Goal: Information Seeking & Learning: Learn about a topic

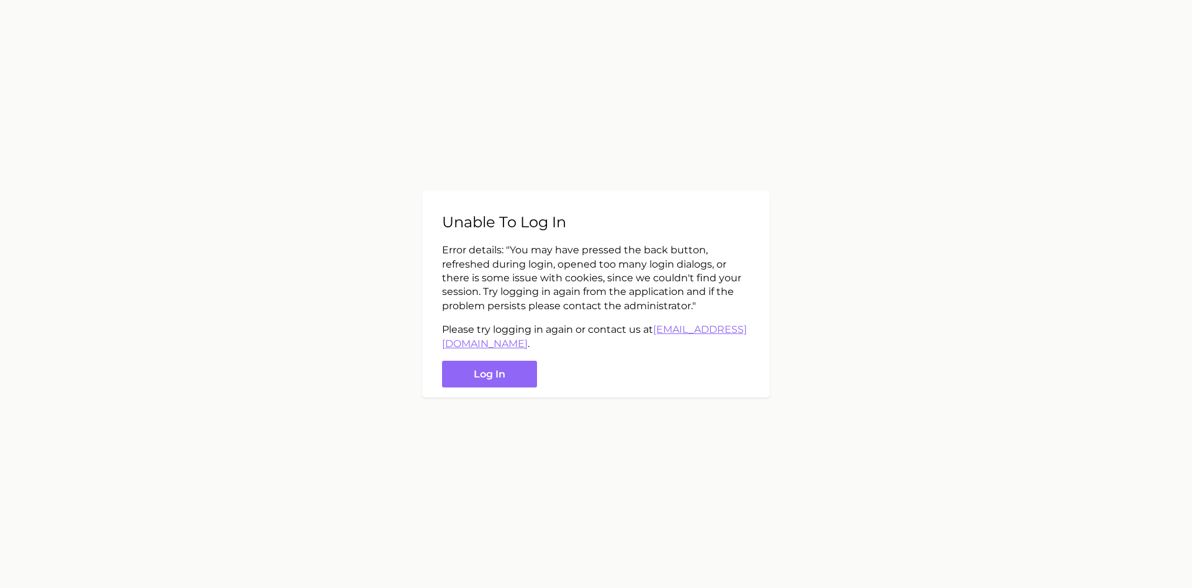
click at [857, 409] on main "Unable to log in Error details: " You may have pressed the back button, refresh…" at bounding box center [596, 294] width 1192 height 588
click at [478, 375] on button "Log in" at bounding box center [489, 374] width 95 height 27
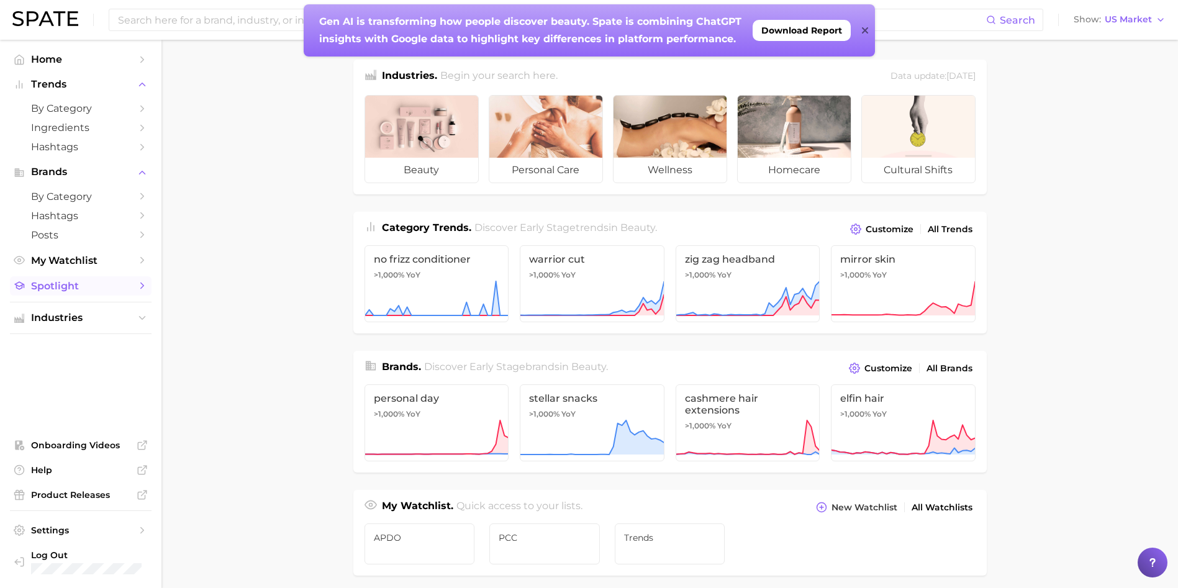
click at [99, 287] on span "Spotlight" at bounding box center [80, 286] width 99 height 12
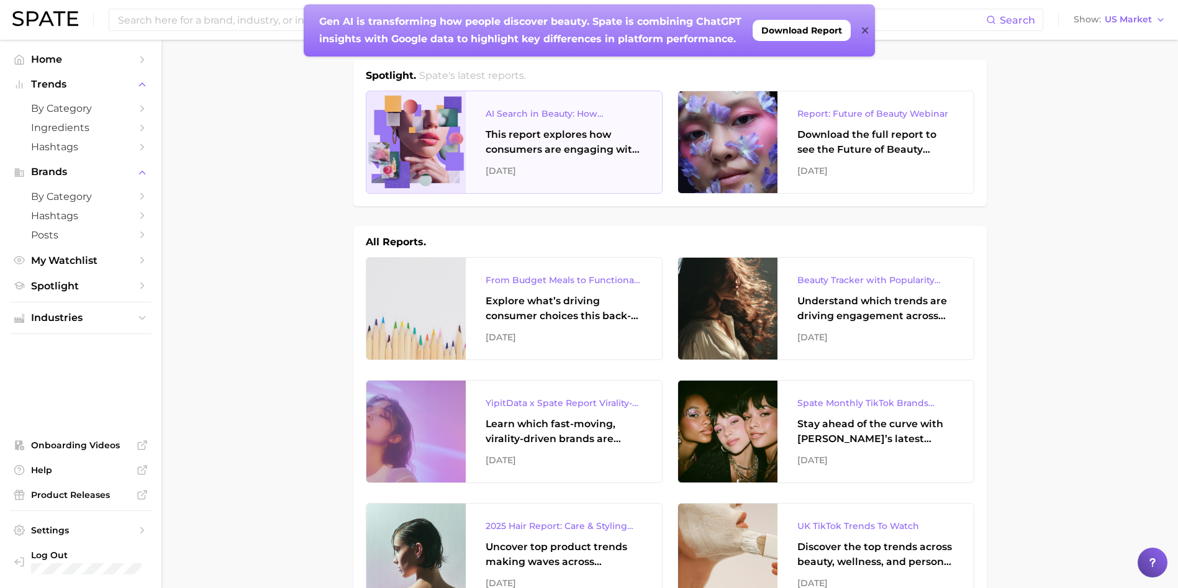
click at [562, 153] on div "This report explores how consumers are engaging with AI-powered search tools — …" at bounding box center [564, 142] width 156 height 30
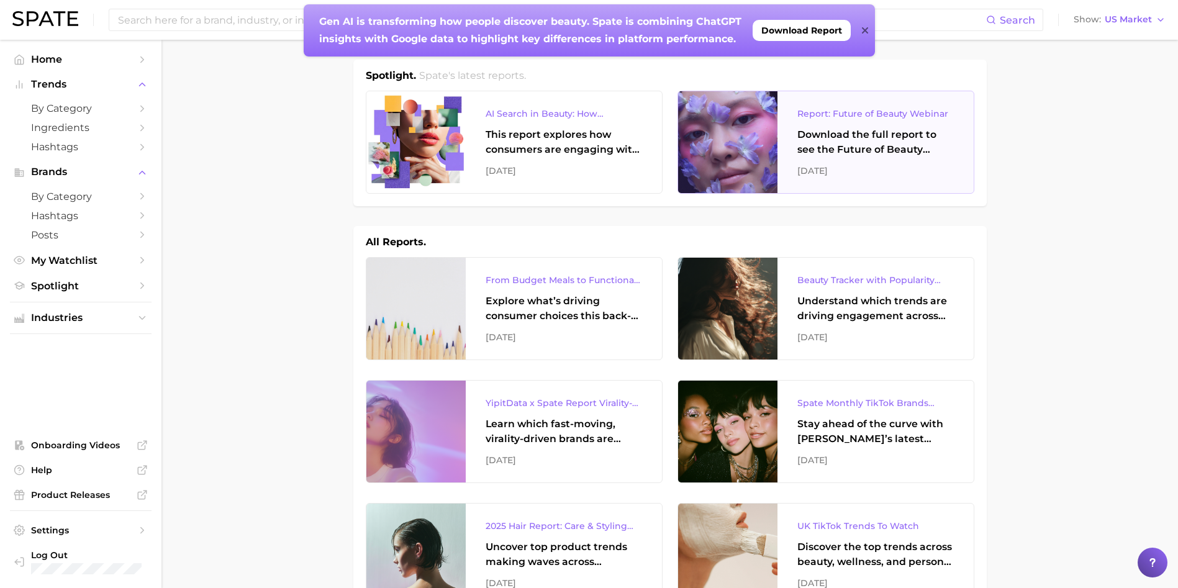
click at [867, 150] on div "Download the full report to see the Future of Beauty trends we unpacked during …" at bounding box center [875, 142] width 156 height 30
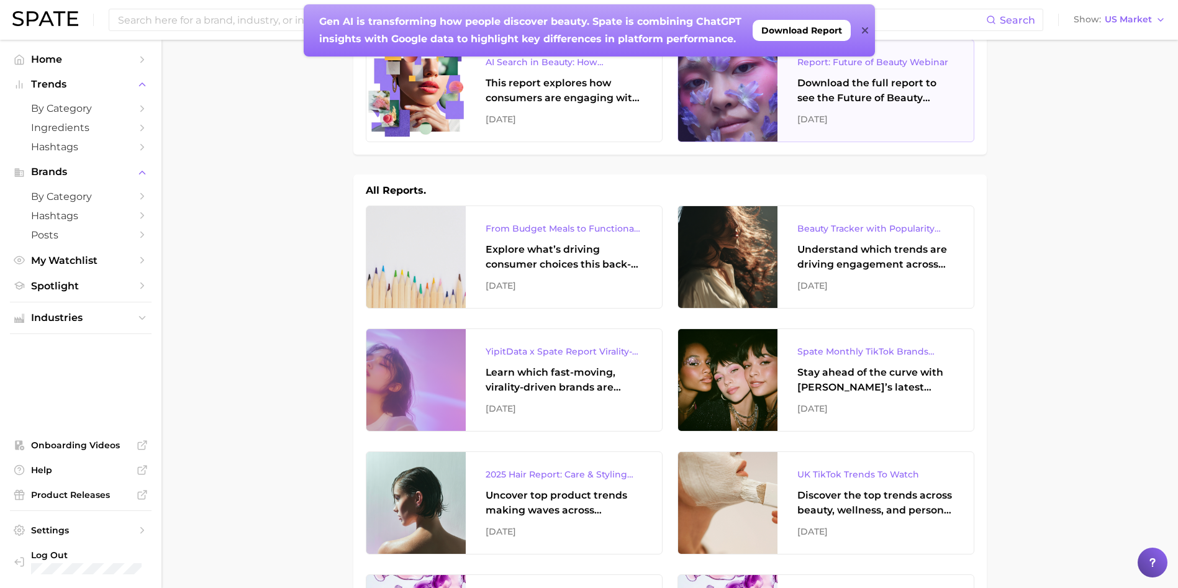
scroll to position [52, 0]
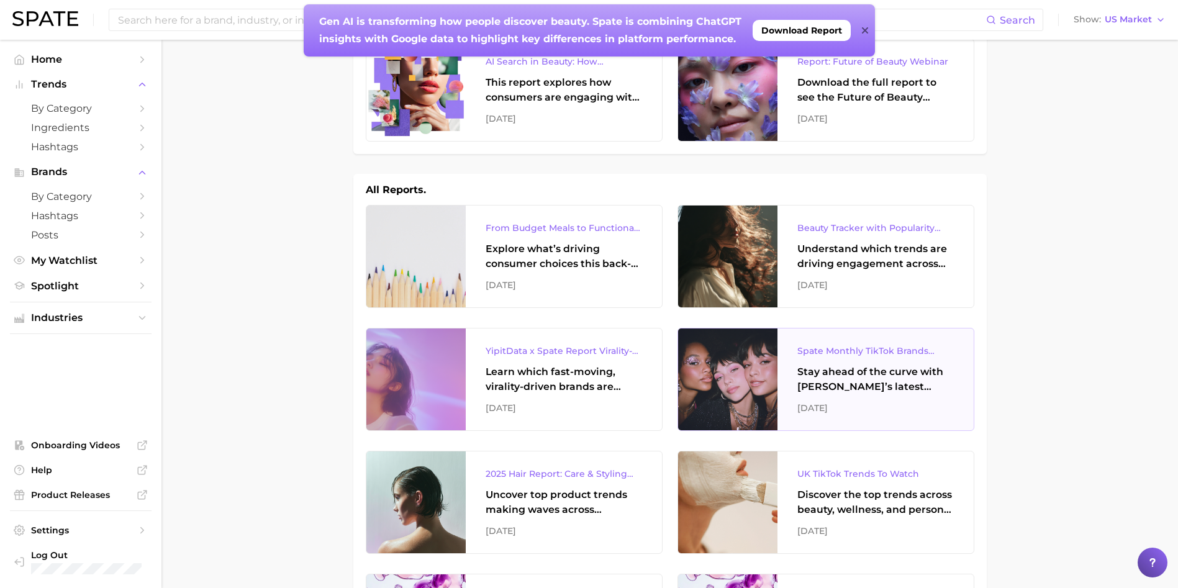
click at [895, 375] on div "Stay ahead of the curve with [PERSON_NAME]’s latest monthly tracker, spotlighti…" at bounding box center [875, 379] width 156 height 30
click at [902, 386] on div "Stay ahead of the curve with [PERSON_NAME]’s latest monthly tracker, spotlighti…" at bounding box center [875, 379] width 156 height 30
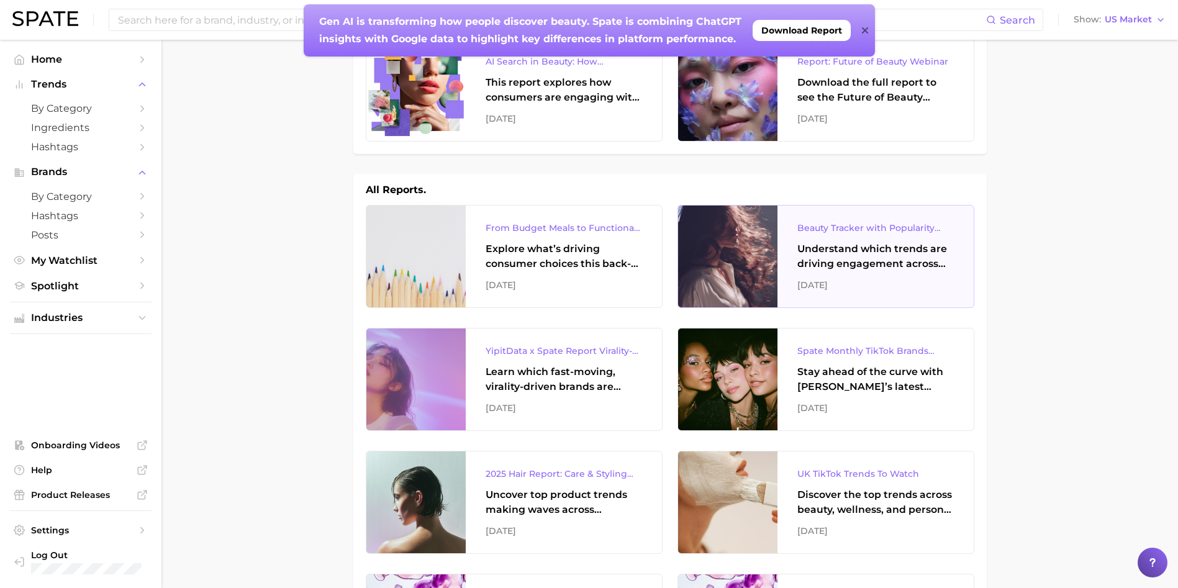
click at [904, 260] on div "Understand which trends are driving engagement across platforms in the skin, ha…" at bounding box center [875, 257] width 156 height 30
